Goal: Check status

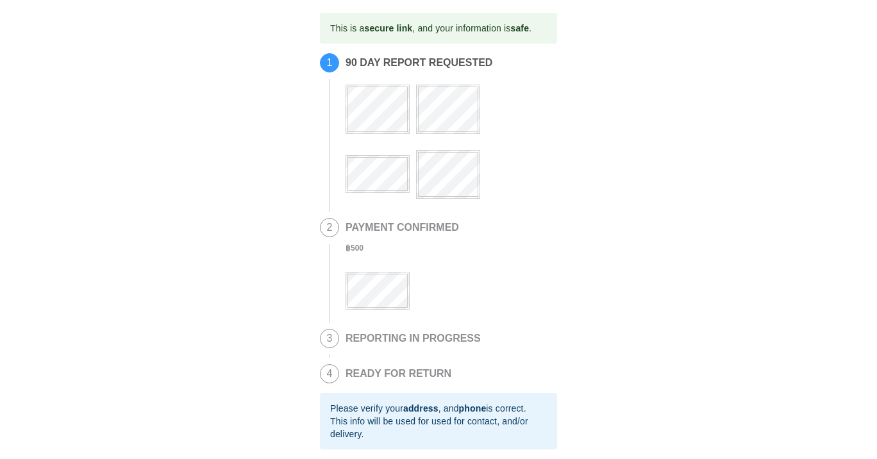
click at [706, 228] on div "This is a secure link , and your information is safe . 1 90 DAY REPORT REQUESTE…" at bounding box center [438, 310] width 851 height 594
